Goal: Navigation & Orientation: Find specific page/section

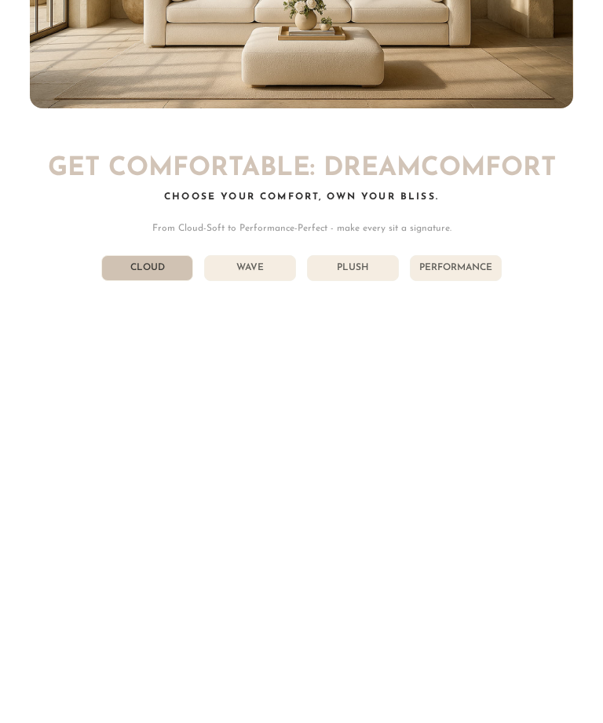
scroll to position [6344, 0]
click at [259, 255] on li "Wave" at bounding box center [250, 268] width 92 height 26
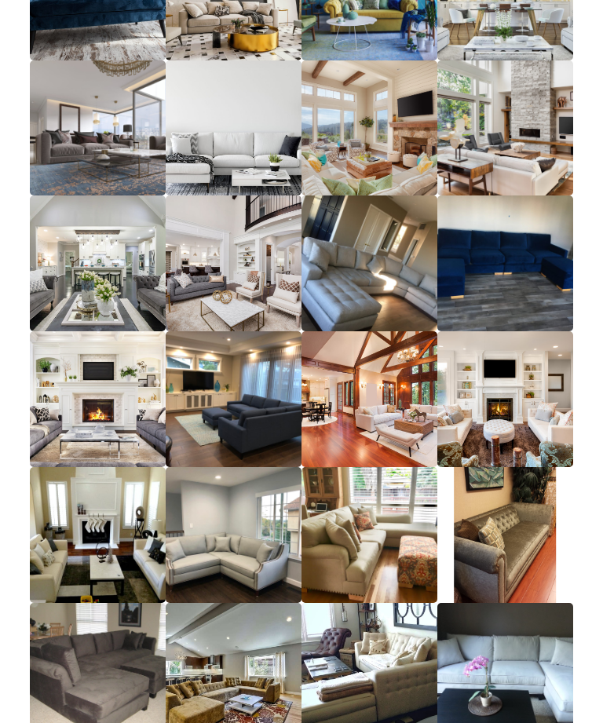
scroll to position [13933, 0]
click at [0, 0] on span "Read More" at bounding box center [0, 0] width 0 height 0
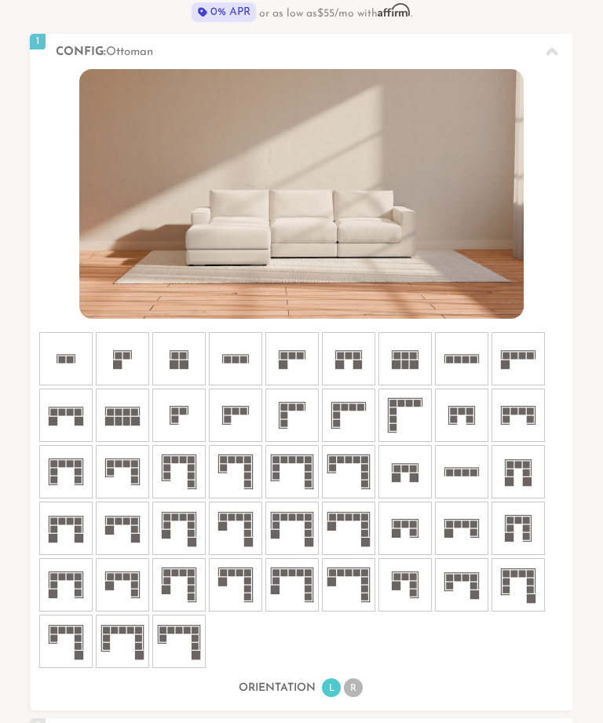
scroll to position [479, 0]
click at [64, 354] on icon at bounding box center [65, 358] width 47 height 47
click at [71, 346] on icon at bounding box center [65, 358] width 47 height 47
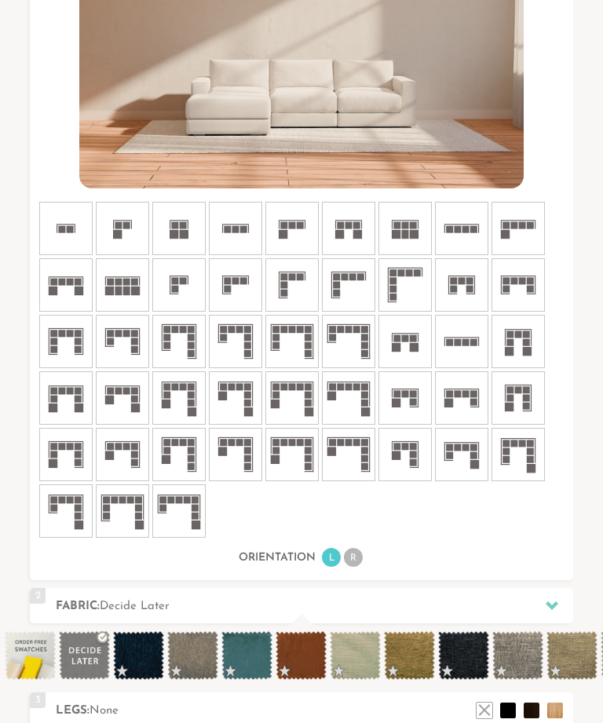
scroll to position [610, 0]
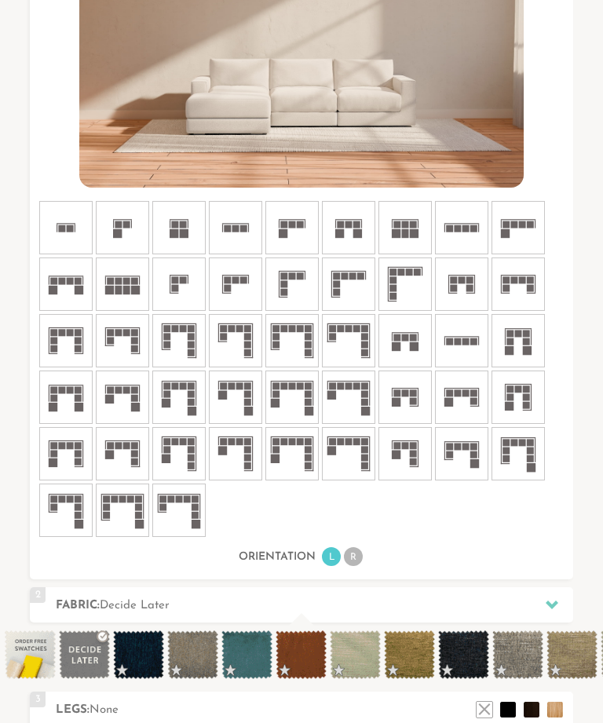
click at [336, 558] on li "L" at bounding box center [331, 556] width 19 height 19
click at [355, 553] on li "R" at bounding box center [353, 556] width 19 height 19
click at [359, 553] on li "R" at bounding box center [353, 556] width 19 height 19
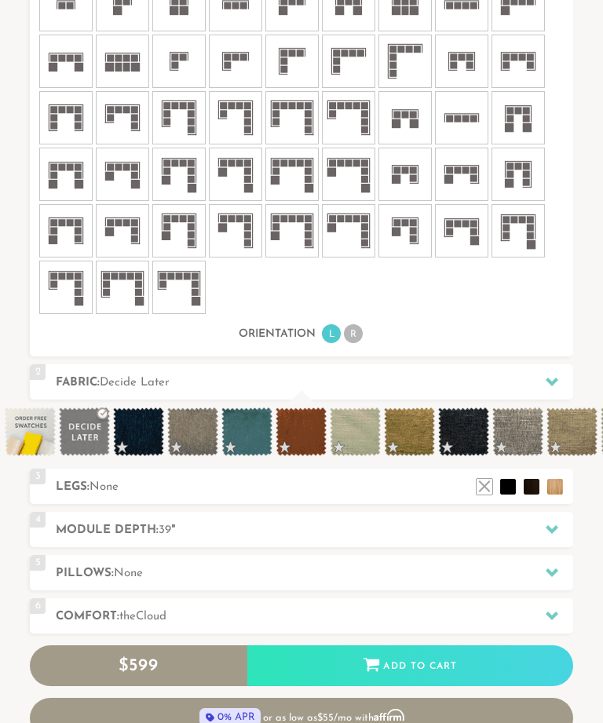
scroll to position [833, 0]
click at [549, 377] on icon at bounding box center [552, 381] width 13 height 13
click at [550, 371] on div at bounding box center [552, 382] width 33 height 32
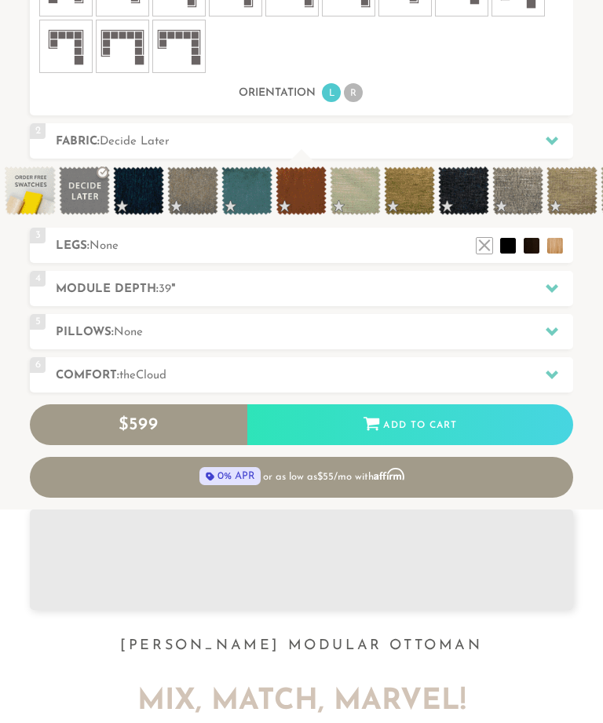
scroll to position [1079, 0]
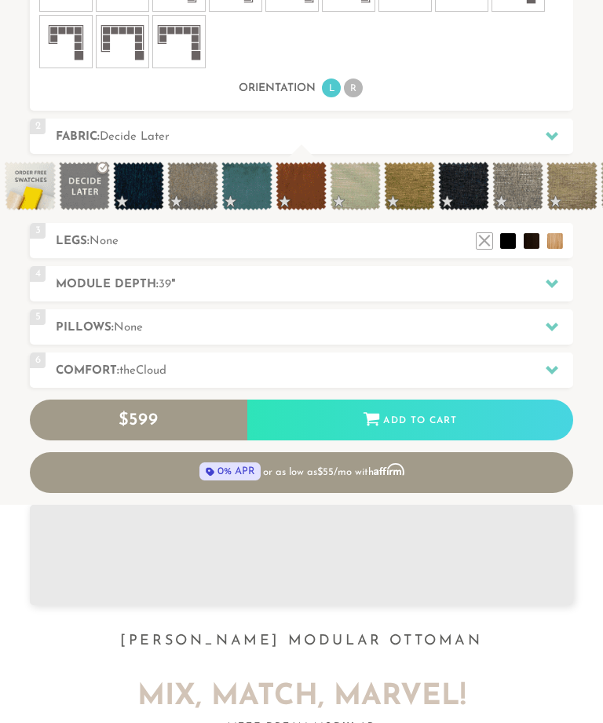
click at [555, 280] on icon at bounding box center [552, 284] width 13 height 9
click at [547, 287] on icon at bounding box center [552, 283] width 13 height 13
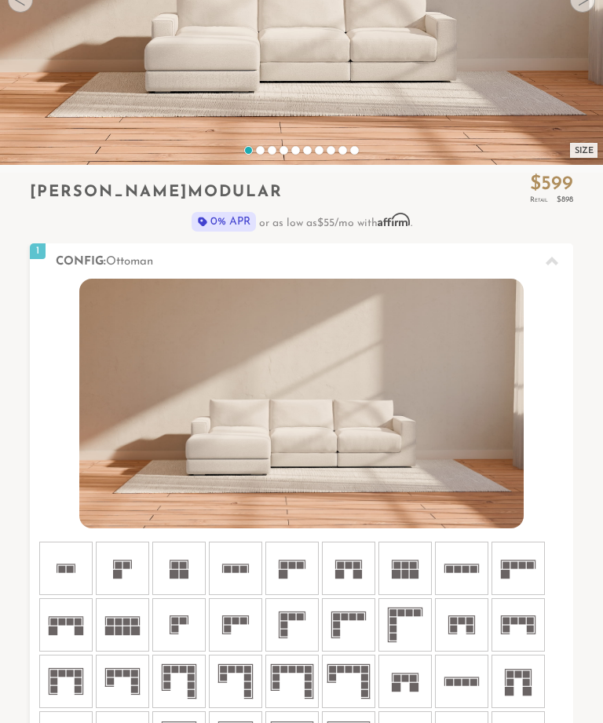
scroll to position [0, 0]
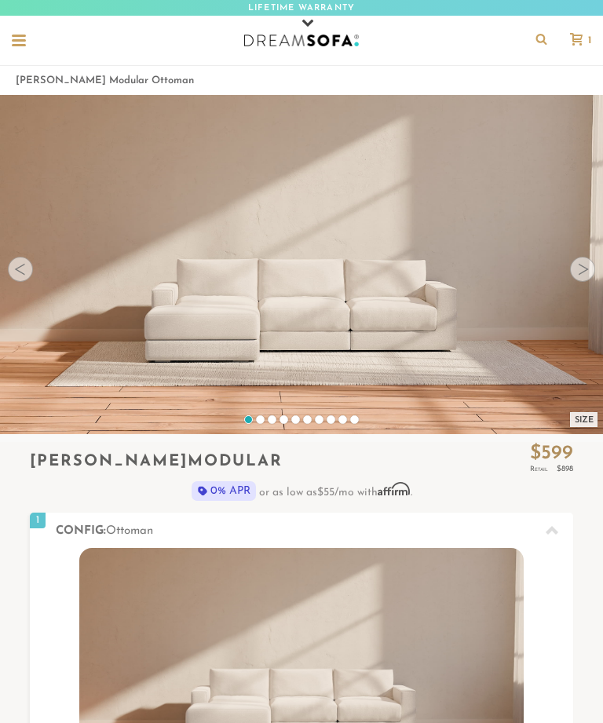
click at [18, 43] on div at bounding box center [19, 42] width 14 height 14
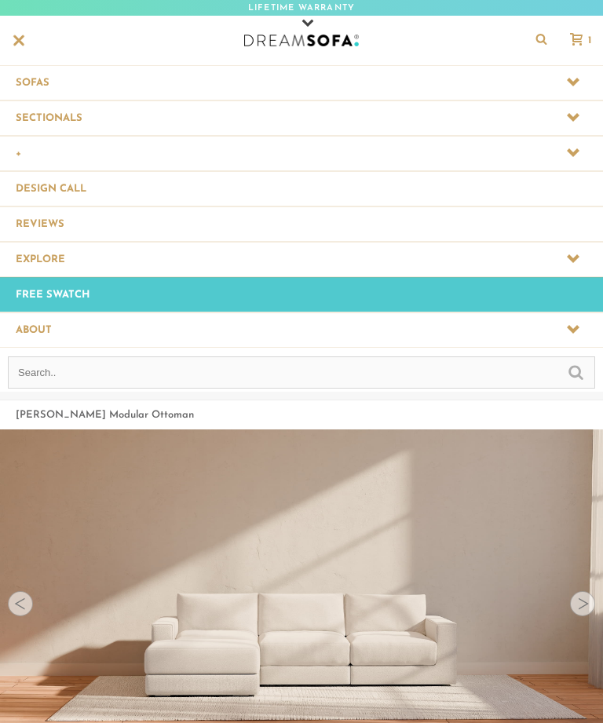
scroll to position [16731, 603]
click at [38, 78] on span at bounding box center [301, 82] width 603 height 35
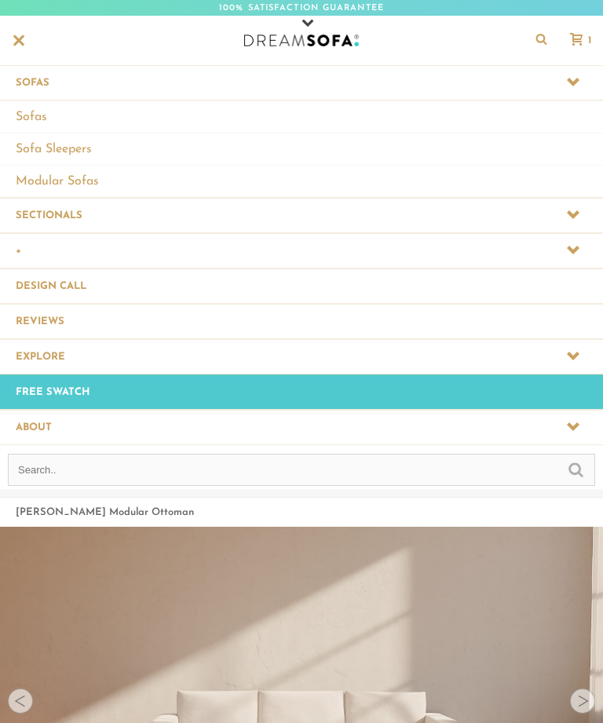
scroll to position [1, 1]
click at [43, 111] on link "Sofas" at bounding box center [301, 117] width 603 height 32
